Goal: Task Accomplishment & Management: Manage account settings

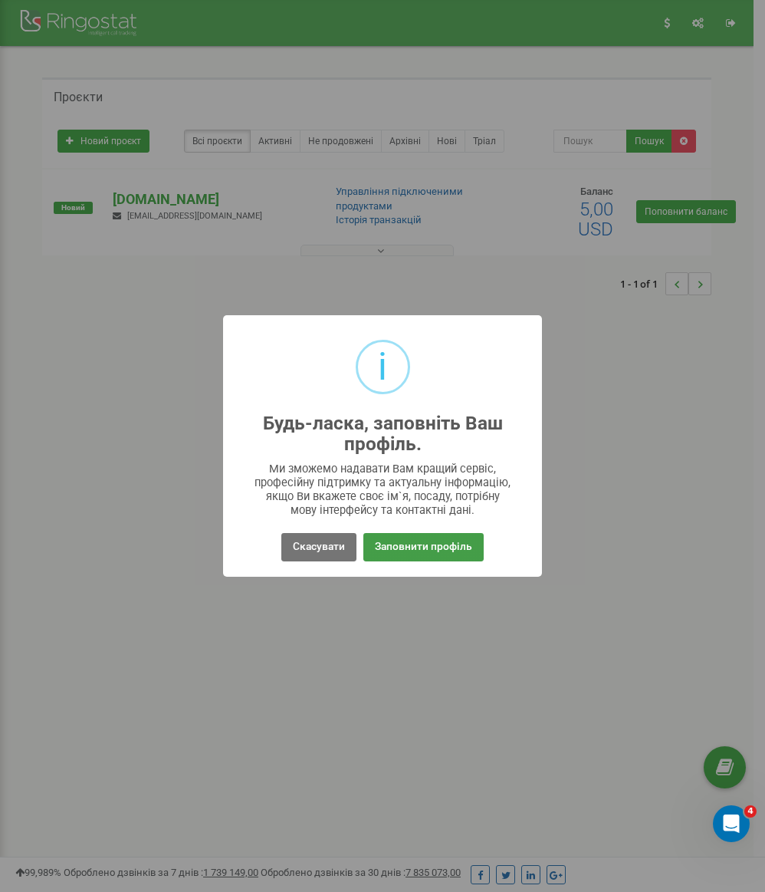
click at [419, 548] on button "Заповнити профіль" at bounding box center [423, 547] width 120 height 28
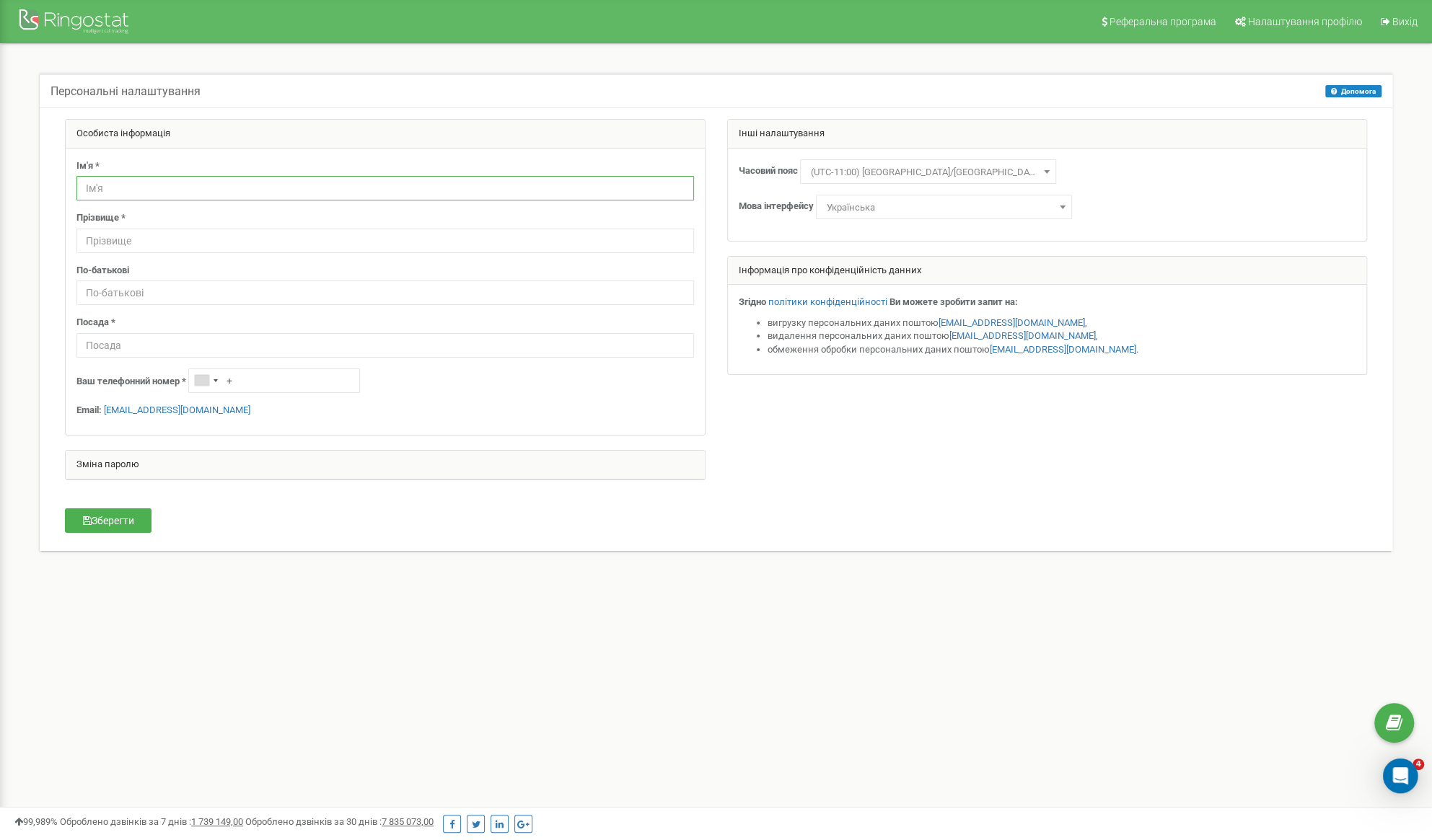
click at [250, 182] on input "text" at bounding box center [385, 188] width 617 height 24
type input "Володимир"
click at [143, 246] on input "text" at bounding box center [385, 241] width 617 height 24
type input "Яківчук"
click at [132, 286] on input "text" at bounding box center [385, 293] width 617 height 24
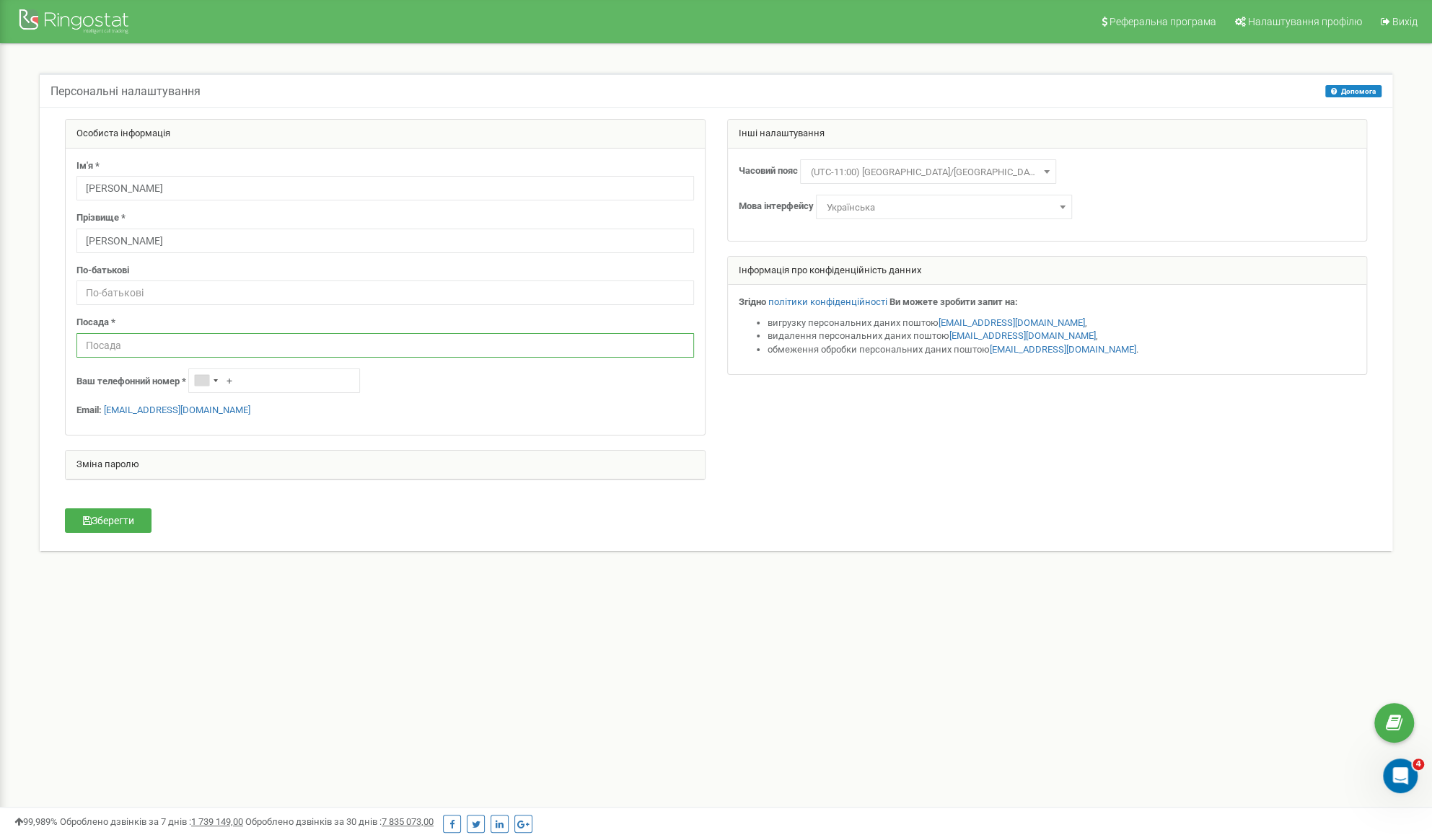
click at [146, 337] on input "text" at bounding box center [385, 345] width 617 height 24
type input "Директор"
click at [168, 320] on div "Посада * Директор" at bounding box center [385, 337] width 617 height 41
click at [253, 381] on input "+" at bounding box center [274, 381] width 171 height 24
type input "[PHONE_NUMBER]"
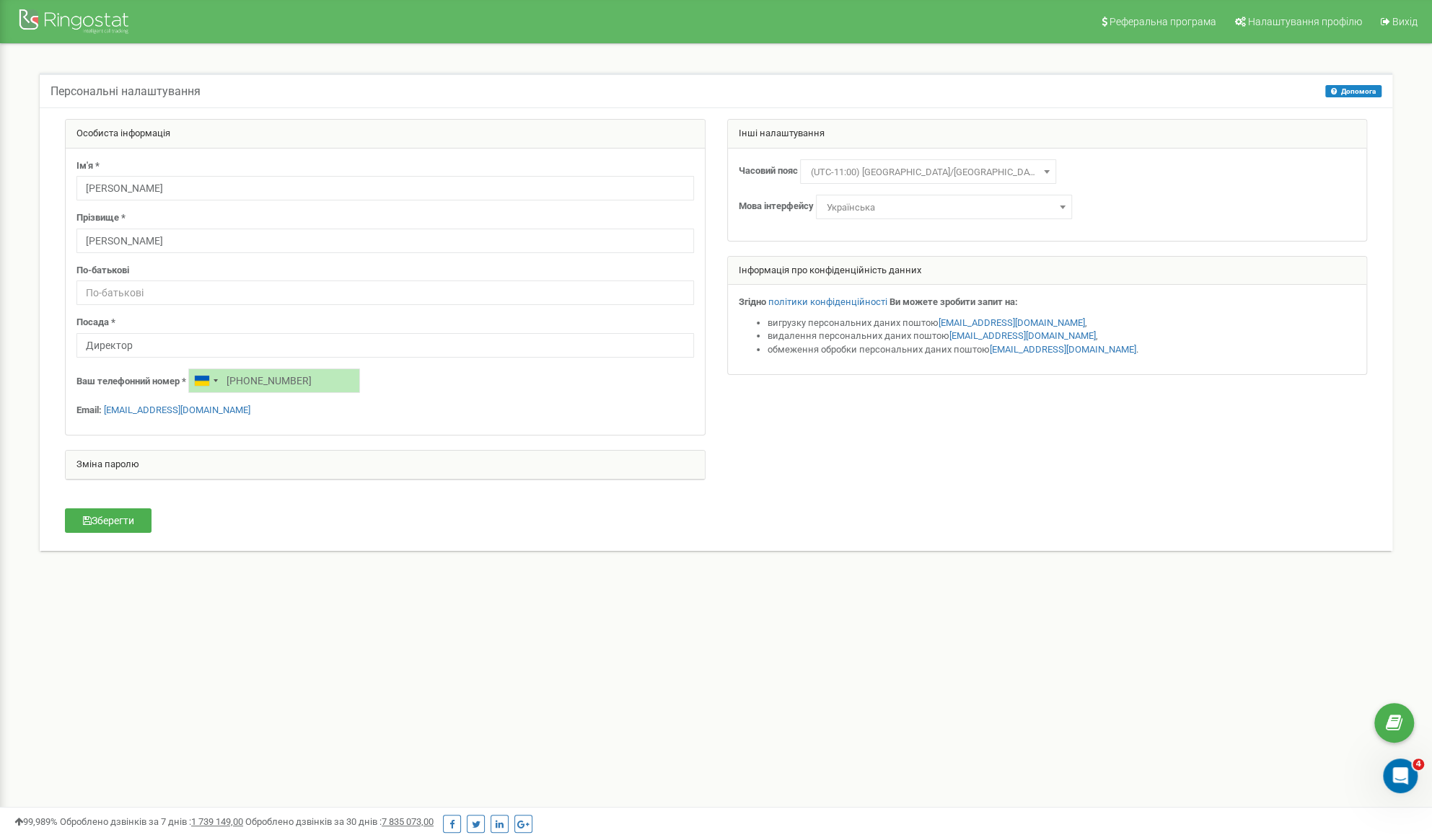
click at [444, 404] on p "Email: dnk.yakivchuk@gmail.com" at bounding box center [385, 410] width 617 height 14
click at [1004, 172] on span "(UTC-11:00) Pacific/Midway" at bounding box center [928, 172] width 246 height 20
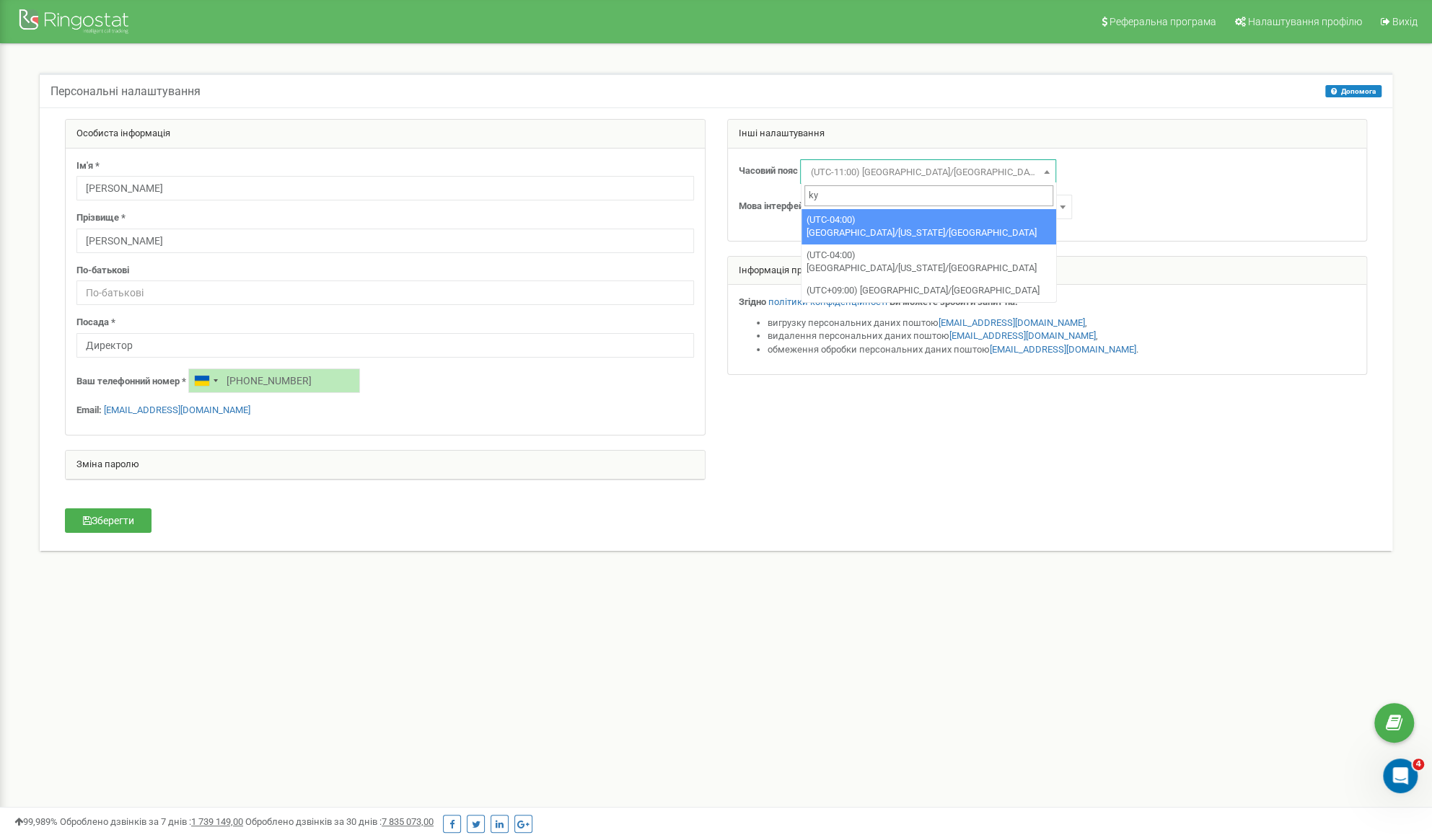
type input "k"
type input "u"
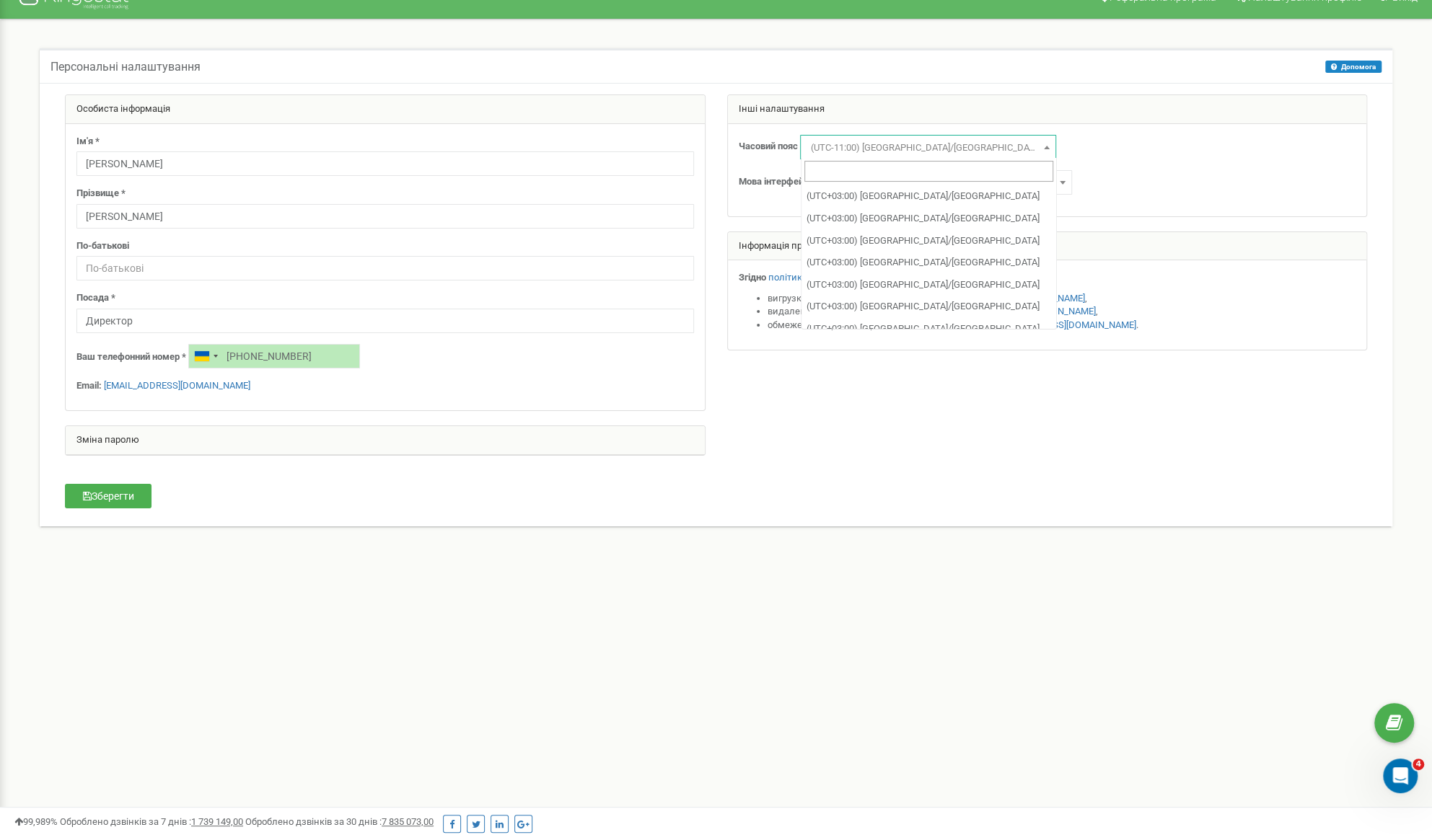
scroll to position [6148, 0]
select select "Europe/Kiev"
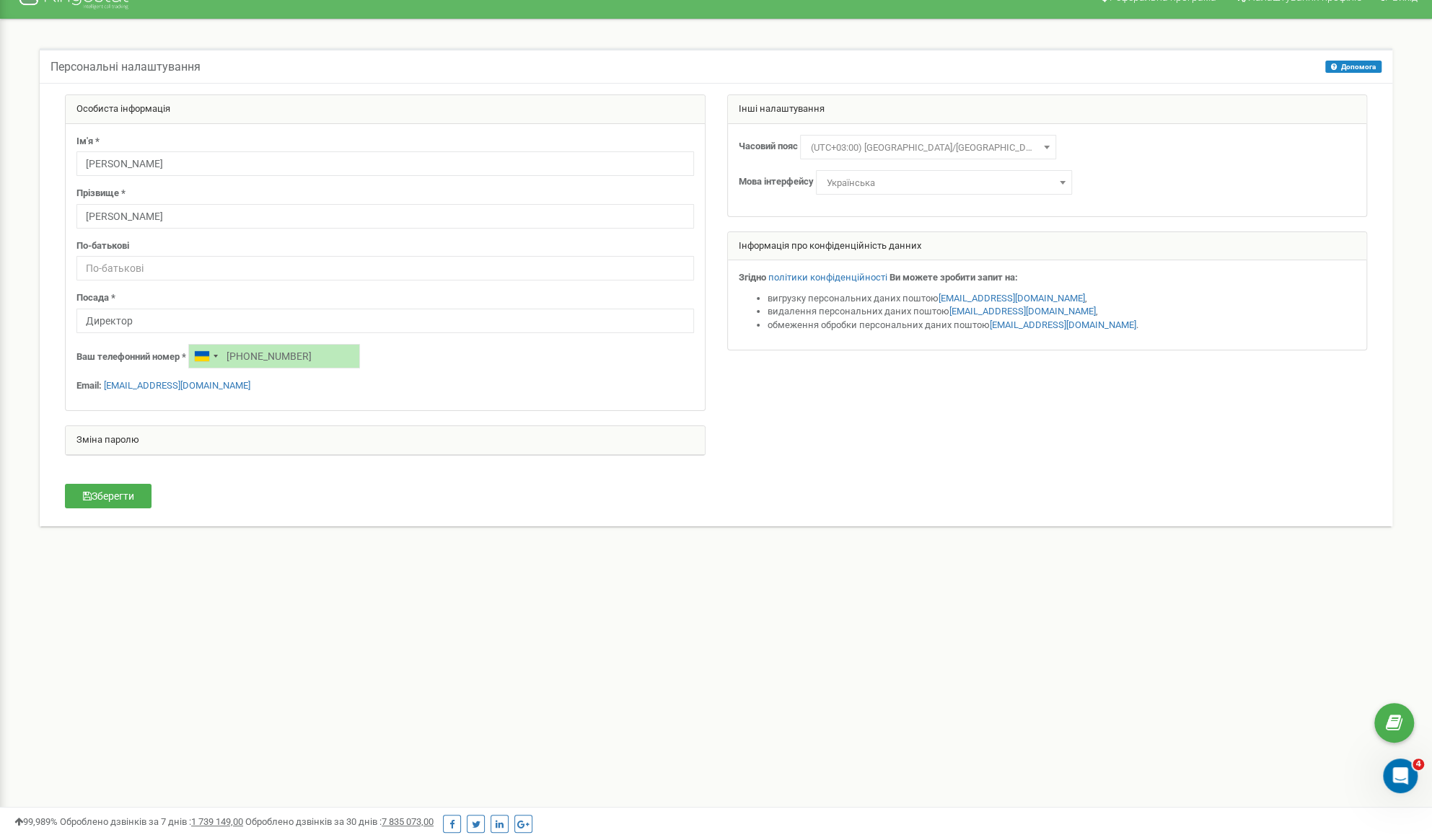
click at [1012, 176] on span "Українська" at bounding box center [944, 182] width 246 height 20
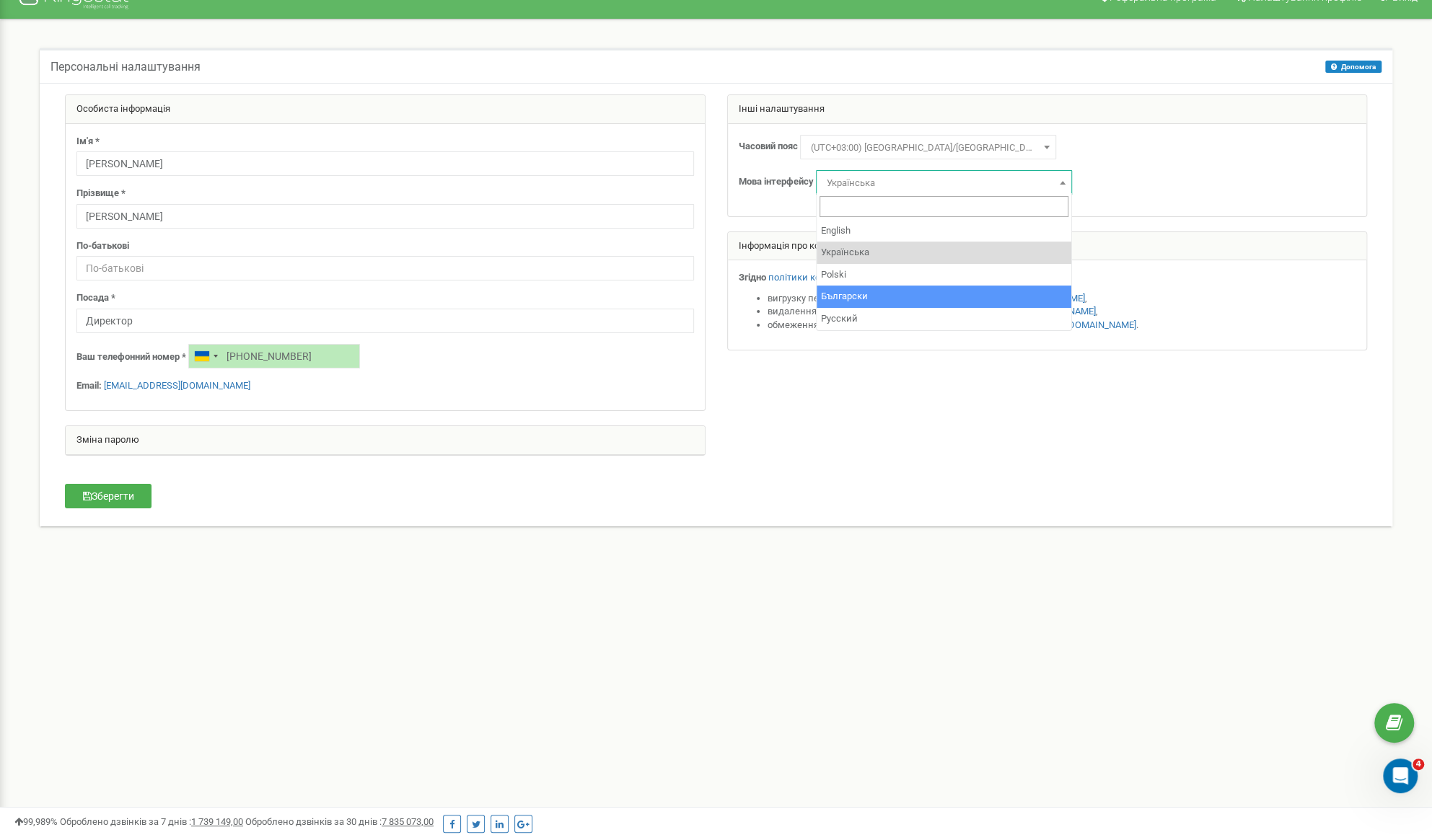
click at [855, 432] on div at bounding box center [716, 281] width 1324 height 375
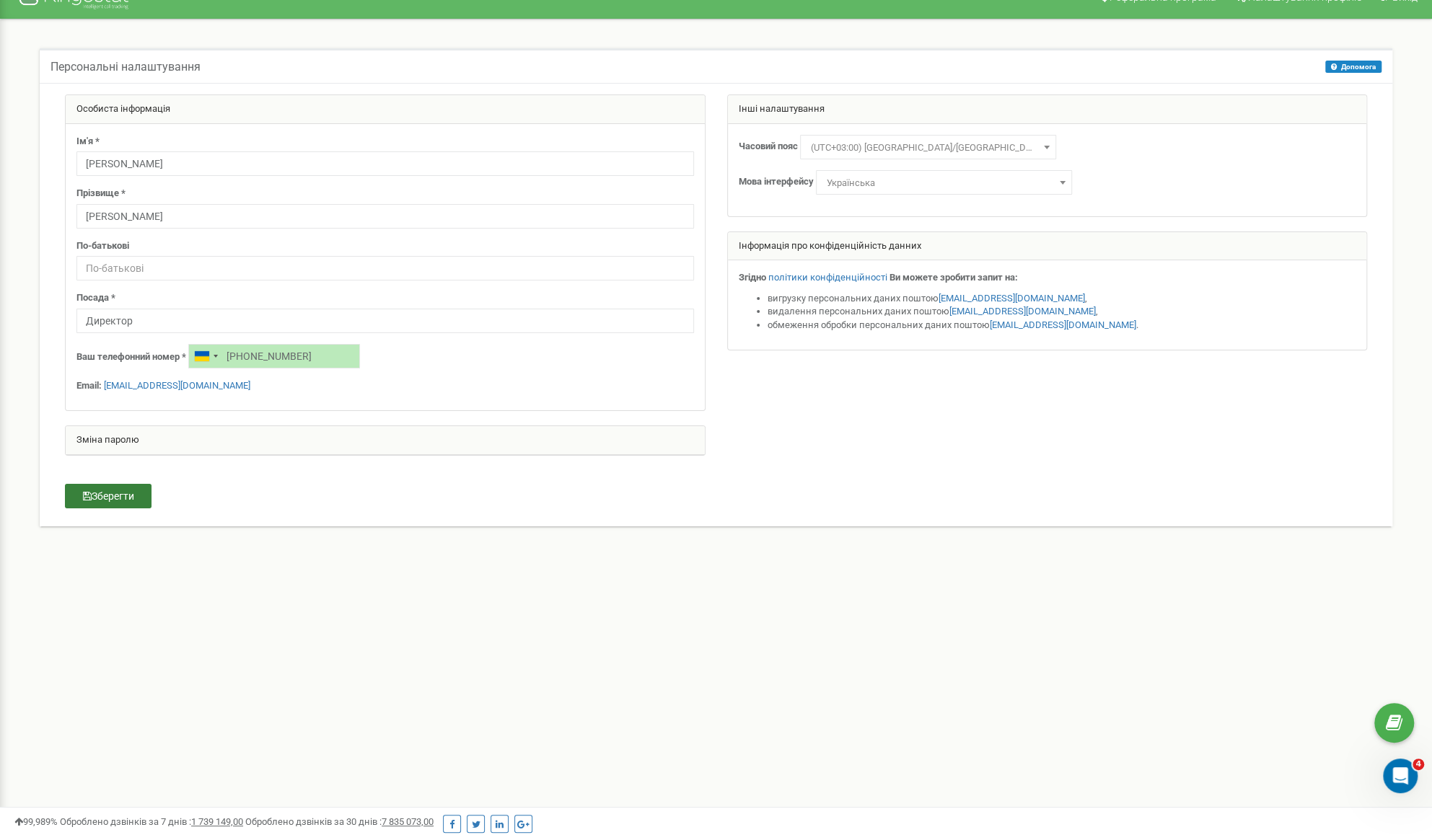
click at [134, 493] on button "Зберегти" at bounding box center [108, 496] width 87 height 24
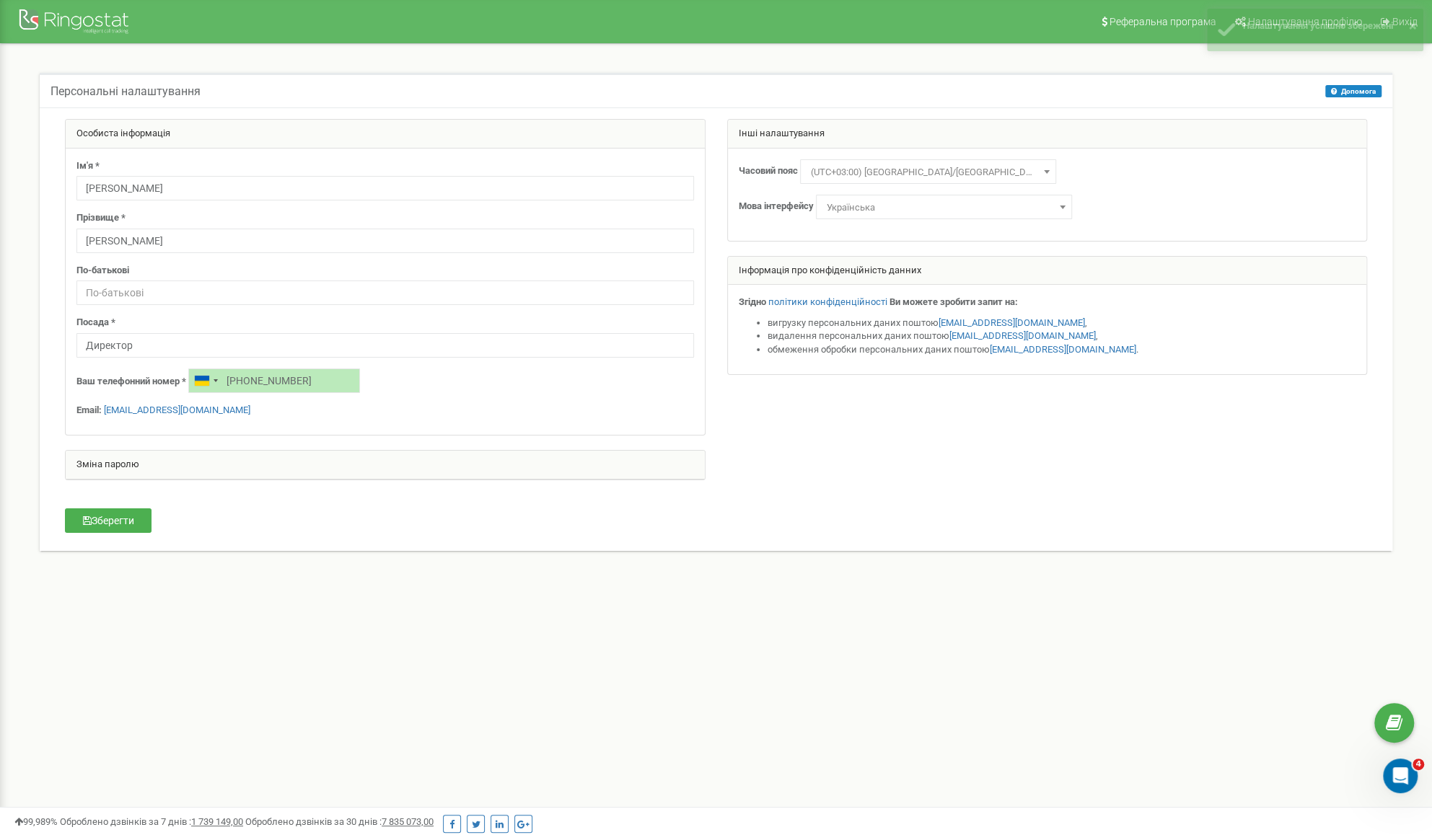
click at [863, 21] on nav "Реферальна програма Налаштування профілю Вихід" at bounding box center [716, 22] width 1432 height 43
click at [76, 21] on div at bounding box center [75, 23] width 116 height 35
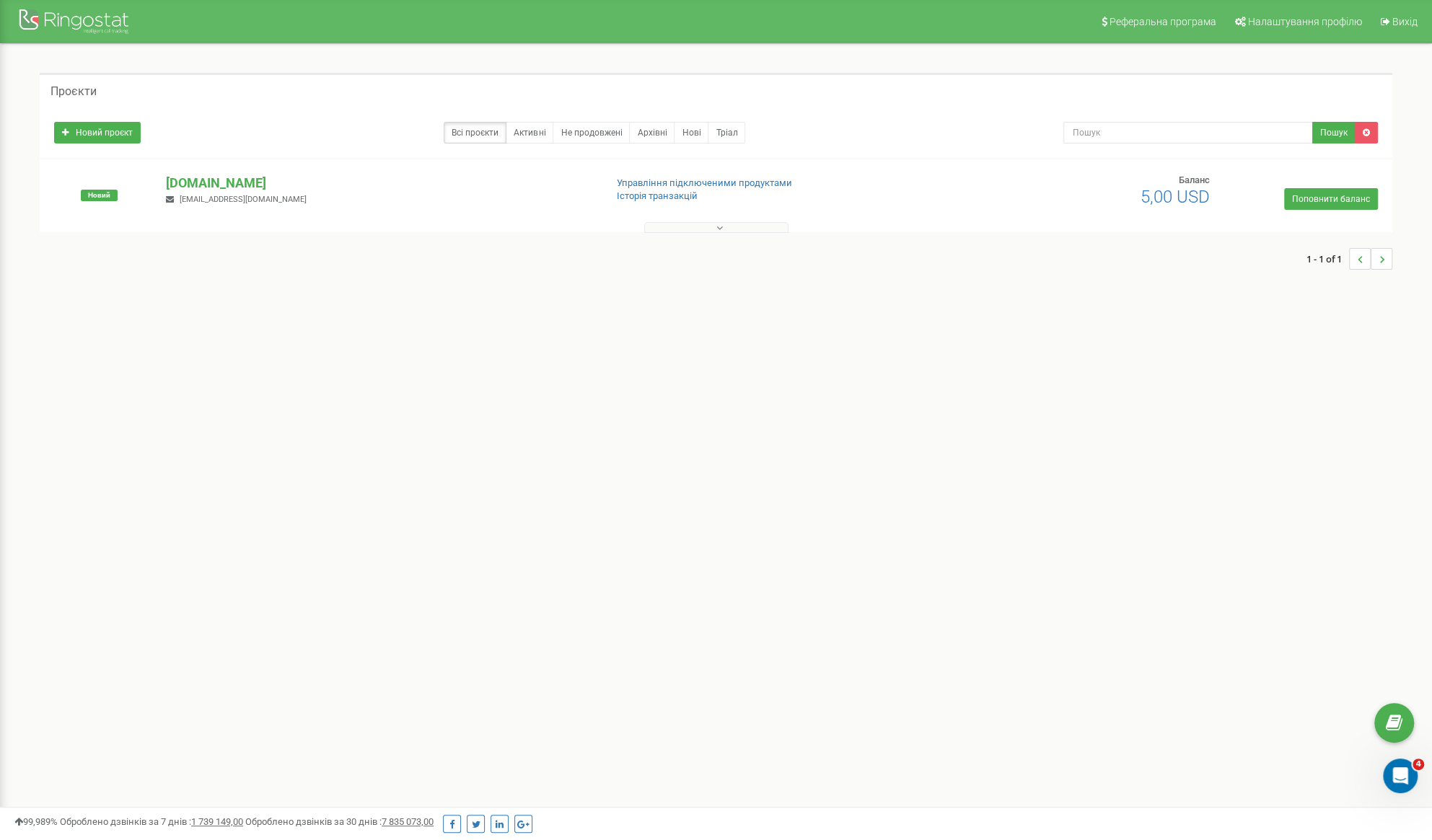
click at [197, 182] on p "[DOMAIN_NAME]" at bounding box center [379, 183] width 427 height 19
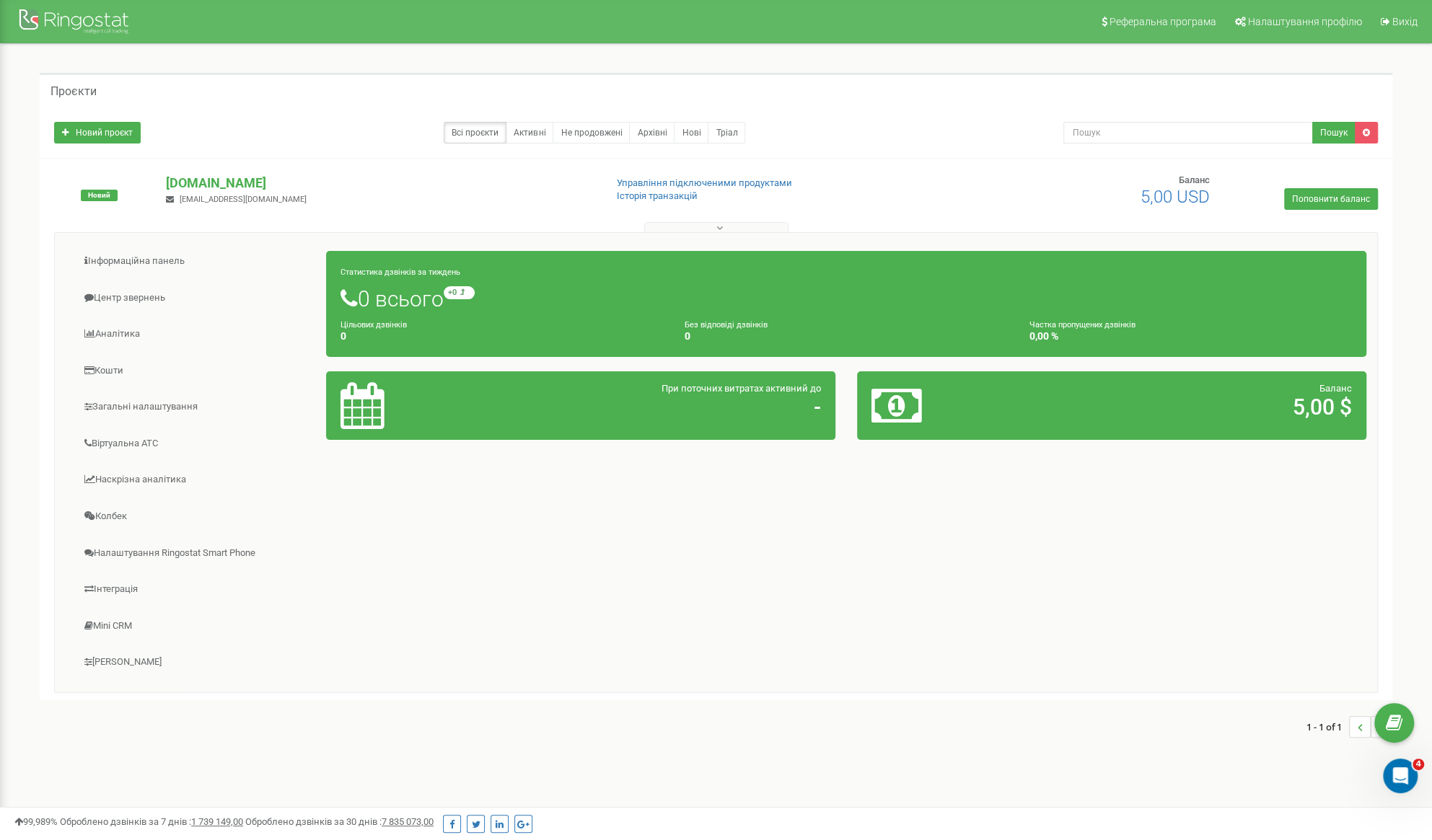
drag, startPoint x: 486, startPoint y: 1, endPoint x: 676, endPoint y: 599, distance: 627.5
click at [676, 599] on div "Інформаційна панель Центр звернень Аналiтика Кошти" at bounding box center [716, 463] width 1324 height 461
